Goal: Information Seeking & Learning: Learn about a topic

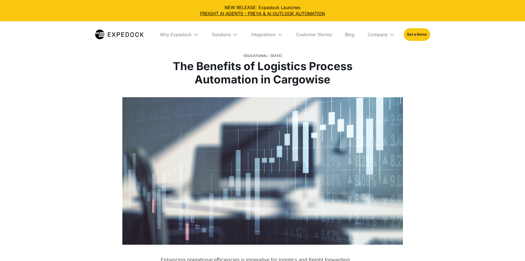
select select
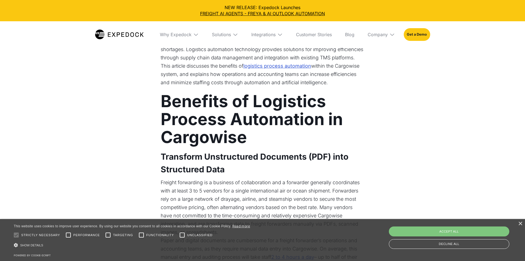
scroll to position [248, 0]
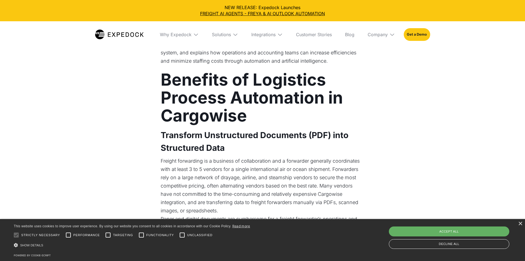
click at [454, 227] on div "Accept all" at bounding box center [449, 231] width 121 height 10
checkbox input "true"
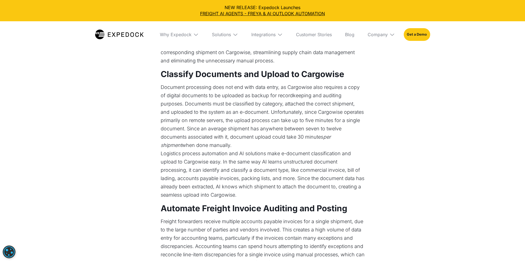
scroll to position [496, 0]
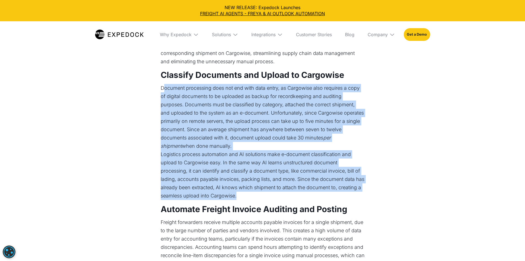
drag, startPoint x: 162, startPoint y: 120, endPoint x: 238, endPoint y: 230, distance: 133.4
click at [238, 230] on div "Enhancing operational efficiencies is imperative for logistics and freight forw…" at bounding box center [263, 128] width 204 height 738
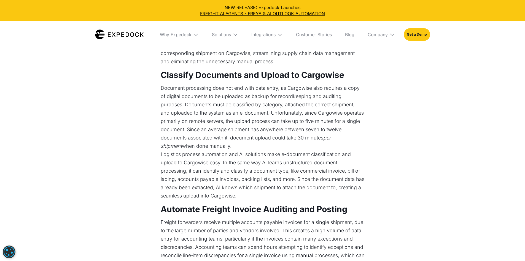
click at [158, 129] on div "Enhancing operational efficiencies is imperative for logistics and freight forw…" at bounding box center [262, 131] width 259 height 744
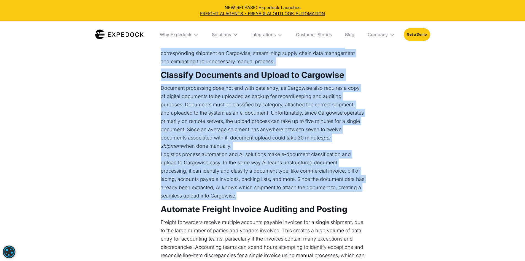
drag, startPoint x: 159, startPoint y: 118, endPoint x: 252, endPoint y: 227, distance: 143.4
click at [252, 227] on div "Enhancing operational efficiencies is imperative for logistics and freight forw…" at bounding box center [262, 131] width 259 height 744
click at [255, 200] on p "Logistics process automation and AI solutions make e-document classification an…" at bounding box center [263, 175] width 204 height 50
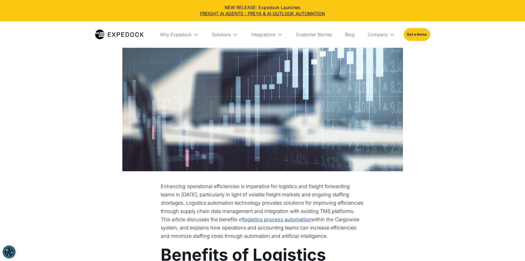
scroll to position [0, 0]
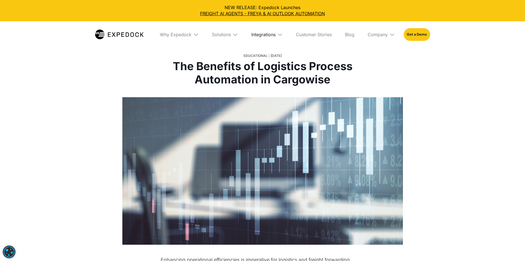
click at [276, 32] on div "Integrations" at bounding box center [264, 35] width 24 height 6
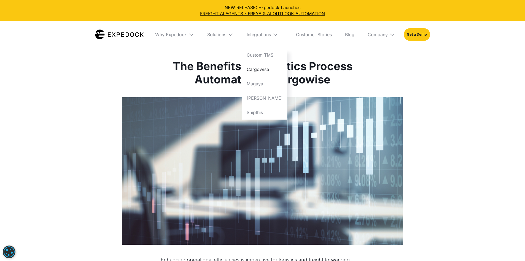
click at [280, 67] on link "Cargowise" at bounding box center [264, 69] width 45 height 14
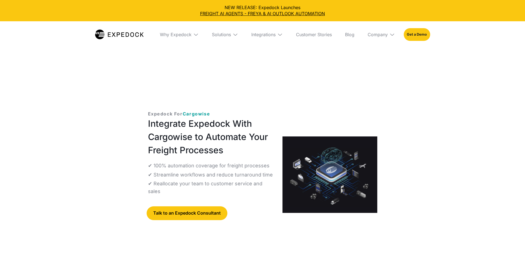
select select
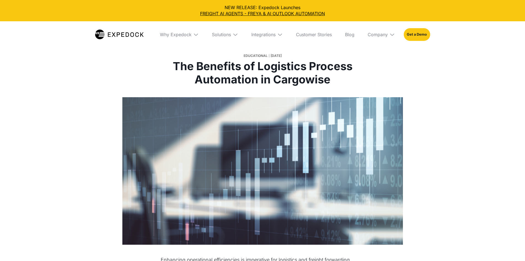
select select
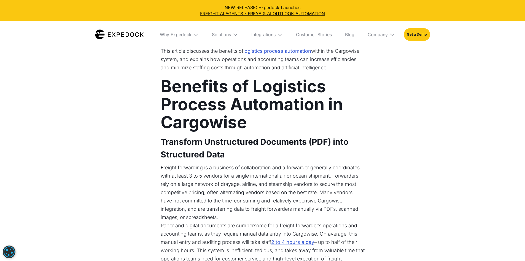
scroll to position [303, 0]
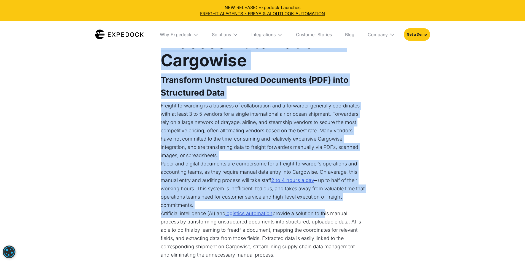
drag, startPoint x: 164, startPoint y: 60, endPoint x: 327, endPoint y: 245, distance: 246.6
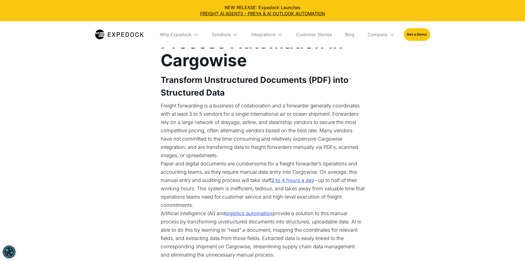
click at [365, 251] on p "Artificial intelligence (AI) and logistics automation provide a solution to thi…" at bounding box center [263, 234] width 204 height 50
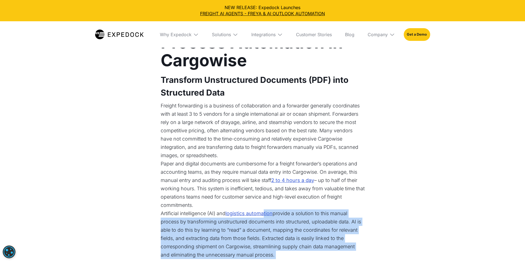
drag, startPoint x: 367, startPoint y: 252, endPoint x: 267, endPoint y: 245, distance: 100.1
click at [197, 209] on p "Paper and digital documents are cumbersome for a freight forwarder’s operations…" at bounding box center [263, 184] width 204 height 50
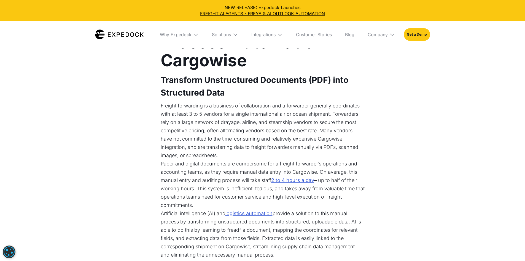
drag, startPoint x: 201, startPoint y: 239, endPoint x: 136, endPoint y: 59, distance: 191.0
click at [199, 59] on strong "Benefits of Logistics Process Automation in Cargowise" at bounding box center [252, 42] width 182 height 56
drag, startPoint x: 162, startPoint y: 59, endPoint x: 193, endPoint y: 237, distance: 180.6
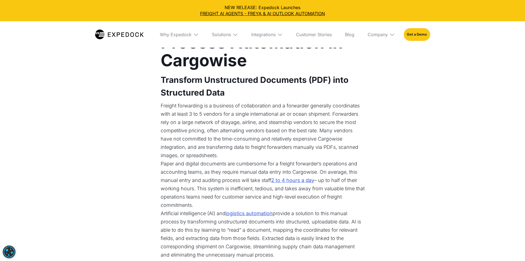
click at [193, 209] on p "Paper and digital documents are cumbersome for a freight forwarder’s operations…" at bounding box center [263, 184] width 204 height 50
drag, startPoint x: 193, startPoint y: 237, endPoint x: 184, endPoint y: 54, distance: 183.6
click at [167, 59] on strong "Benefits of Logistics Process Automation in Cargowise" at bounding box center [252, 42] width 182 height 56
drag, startPoint x: 163, startPoint y: 57, endPoint x: 204, endPoint y: 234, distance: 181.4
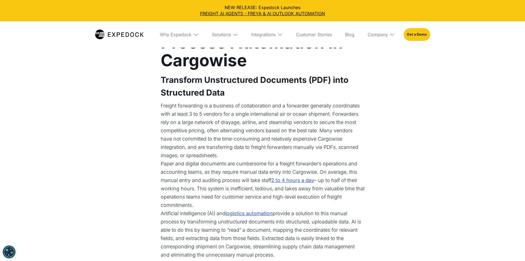
click at [204, 209] on p "Paper and digital documents are cumbersome for a freight forwarder’s operations…" at bounding box center [263, 184] width 204 height 50
drag, startPoint x: 203, startPoint y: 235, endPoint x: 170, endPoint y: 55, distance: 182.5
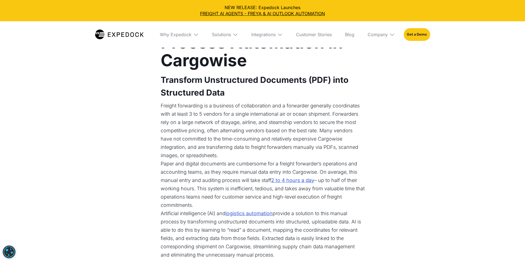
drag, startPoint x: 161, startPoint y: 54, endPoint x: 196, endPoint y: 236, distance: 185.8
click at [196, 209] on p "Paper and digital documents are cumbersome for a freight forwarder’s operations…" at bounding box center [263, 184] width 204 height 50
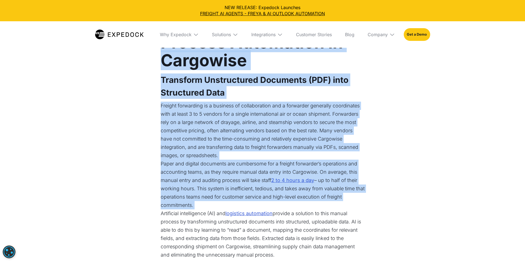
drag, startPoint x: 196, startPoint y: 236, endPoint x: 161, endPoint y: 58, distance: 181.7
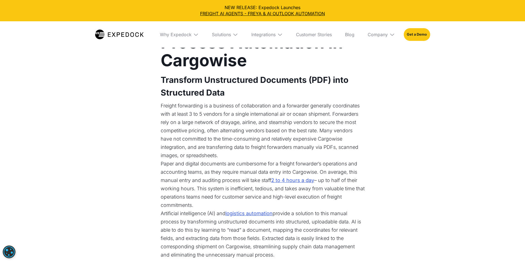
drag, startPoint x: 166, startPoint y: 55, endPoint x: 195, endPoint y: 239, distance: 186.5
click at [194, 209] on p "Paper and digital documents are cumbersome for a freight forwarder’s operations…" at bounding box center [263, 184] width 204 height 50
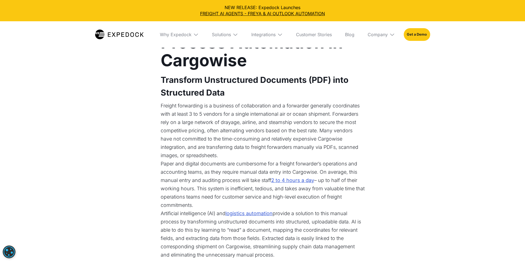
drag, startPoint x: 161, startPoint y: 56, endPoint x: 193, endPoint y: 237, distance: 183.9
click at [193, 209] on p "Paper and digital documents are cumbersome for a freight forwarder’s operations…" at bounding box center [263, 184] width 204 height 50
drag, startPoint x: 193, startPoint y: 237, endPoint x: 161, endPoint y: 62, distance: 178.4
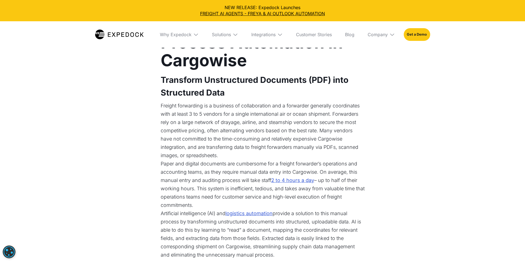
click at [161, 60] on strong "Benefits of Logistics Process Automation in Cargowise" at bounding box center [252, 42] width 182 height 56
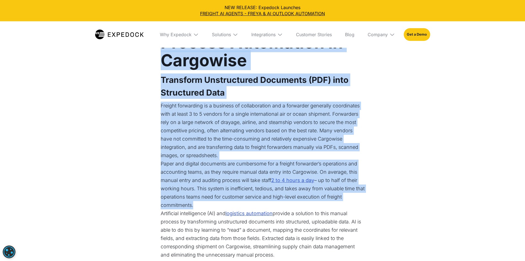
drag, startPoint x: 161, startPoint y: 55, endPoint x: 191, endPoint y: 239, distance: 186.0
click at [191, 209] on p "Paper and digital documents are cumbersome for a freight forwarder’s operations…" at bounding box center [263, 184] width 204 height 50
drag, startPoint x: 192, startPoint y: 238, endPoint x: 160, endPoint y: 63, distance: 177.5
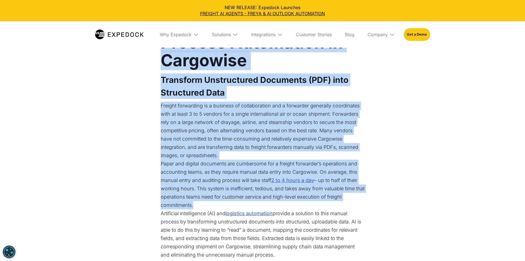
click at [165, 59] on strong "Benefits of Logistics Process Automation in Cargowise" at bounding box center [252, 42] width 182 height 56
drag, startPoint x: 164, startPoint y: 54, endPoint x: 194, endPoint y: 238, distance: 185.8
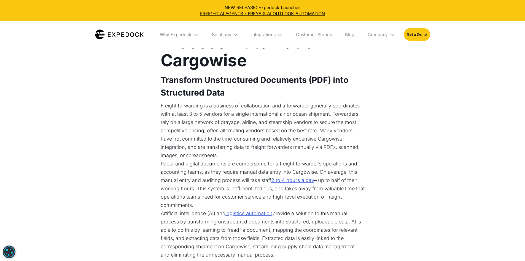
click at [202, 209] on p "Paper and digital documents are cumbersome for a freight forwarder’s operations…" at bounding box center [263, 184] width 204 height 50
drag, startPoint x: 194, startPoint y: 239, endPoint x: 160, endPoint y: 57, distance: 184.9
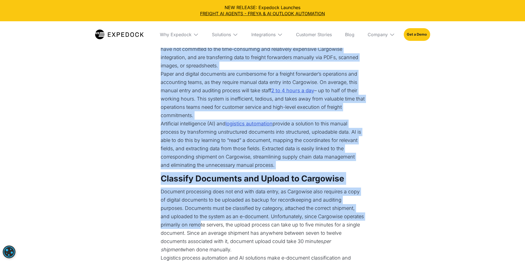
scroll to position [403, 0]
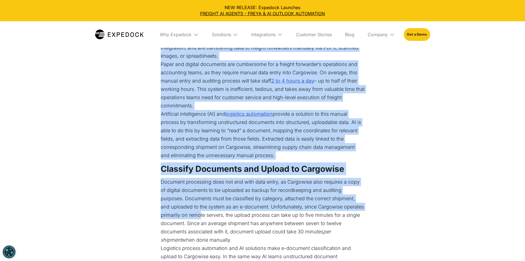
drag, startPoint x: 163, startPoint y: 55, endPoint x: 194, endPoint y: 138, distance: 88.6
click at [194, 138] on div "Enhancing operational efficiencies is imperative for logistics and freight forw…" at bounding box center [263, 222] width 204 height 738
click at [271, 118] on link "logistics automation" at bounding box center [249, 114] width 47 height 8
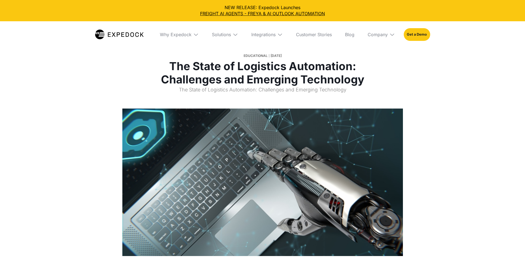
select select
click at [482, 159] on div at bounding box center [262, 181] width 525 height 147
